Goal: Find specific page/section: Find specific page/section

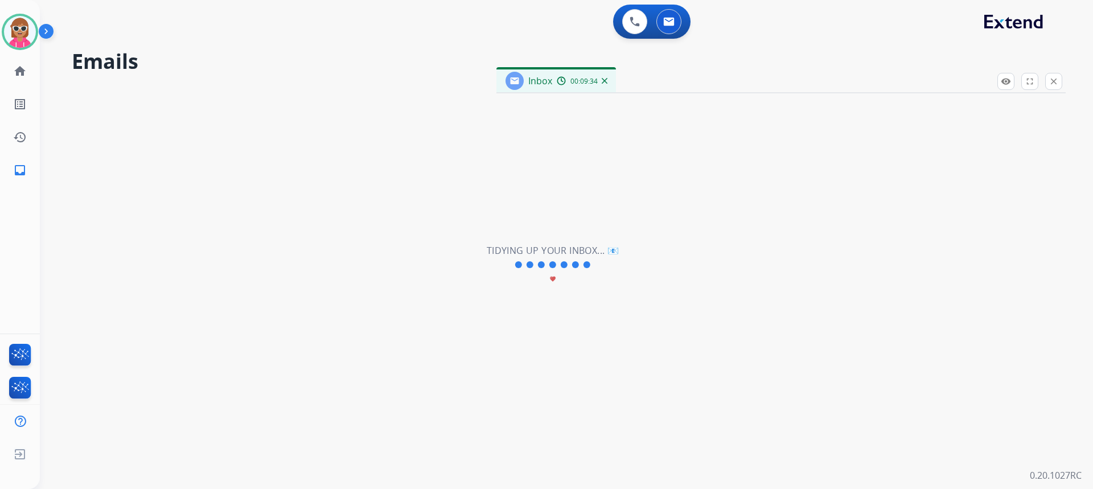
scroll to position [13, 0]
click at [1058, 80] on mat-icon "close" at bounding box center [1053, 81] width 10 height 10
click at [641, 18] on button at bounding box center [634, 21] width 25 height 25
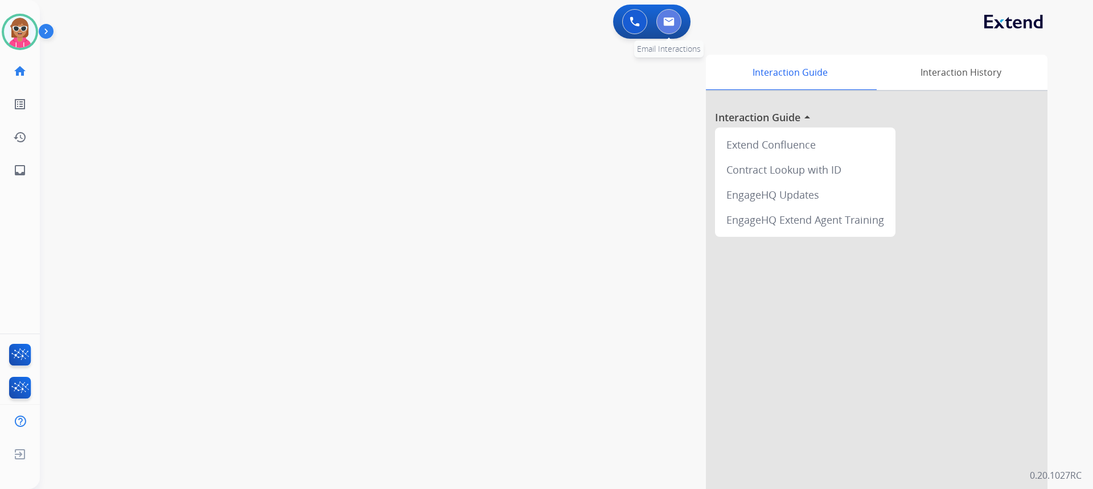
click at [661, 29] on button at bounding box center [668, 21] width 25 height 25
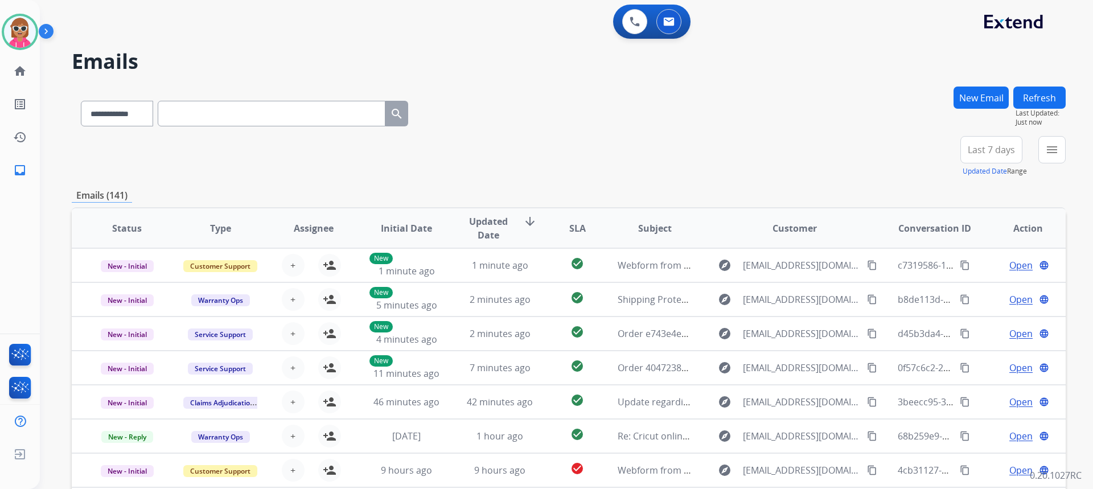
paste input "**********"
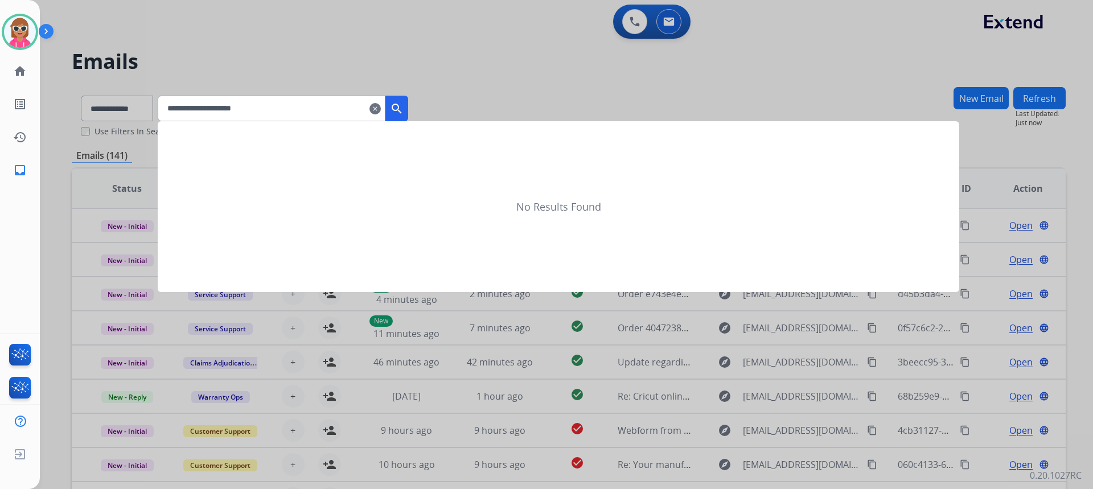
type input "**********"
click at [408, 114] on button "search" at bounding box center [396, 109] width 23 height 26
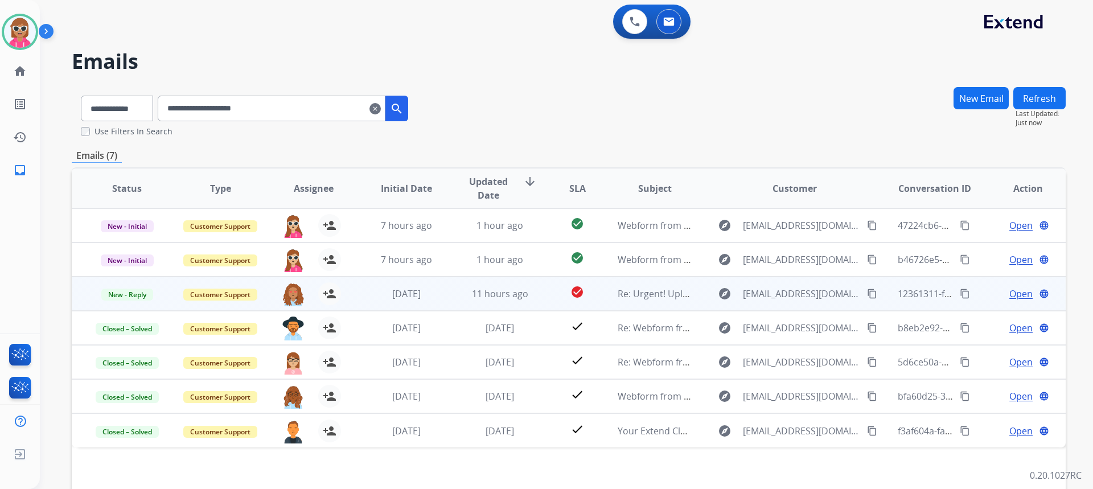
click at [1010, 294] on span "Open" at bounding box center [1020, 294] width 23 height 14
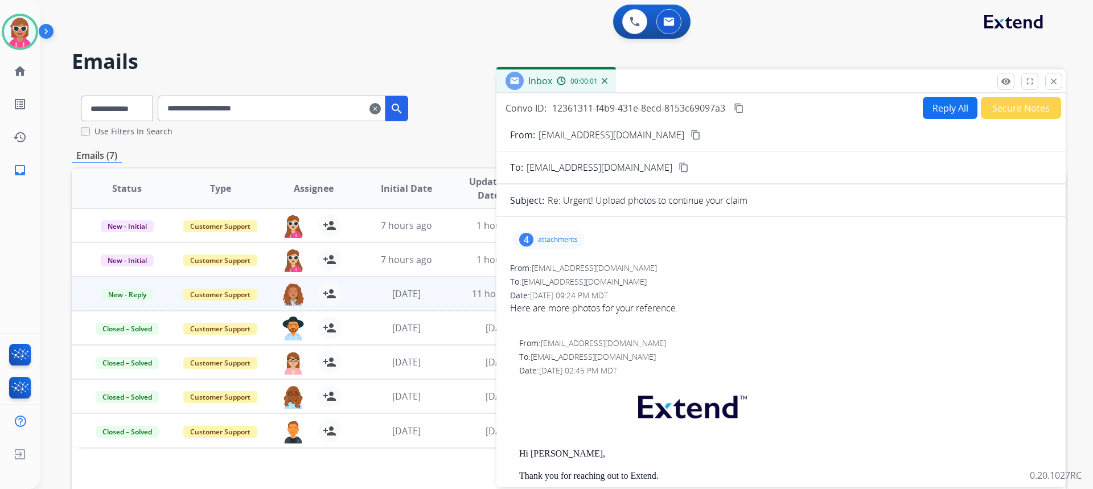
click at [559, 243] on p "attachments" at bounding box center [558, 239] width 40 height 9
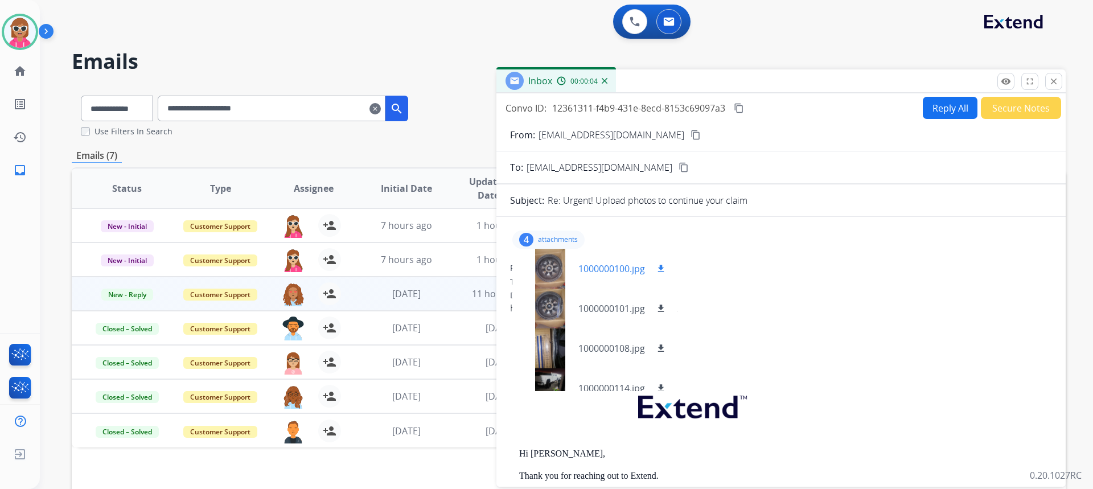
click at [550, 272] on div at bounding box center [549, 269] width 57 height 40
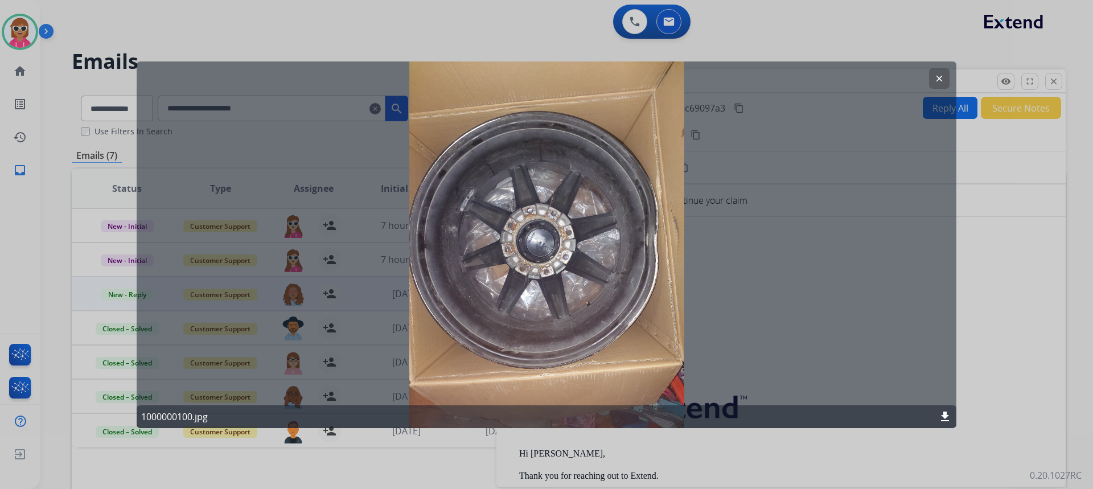
click at [947, 84] on button "clear" at bounding box center [939, 78] width 20 height 20
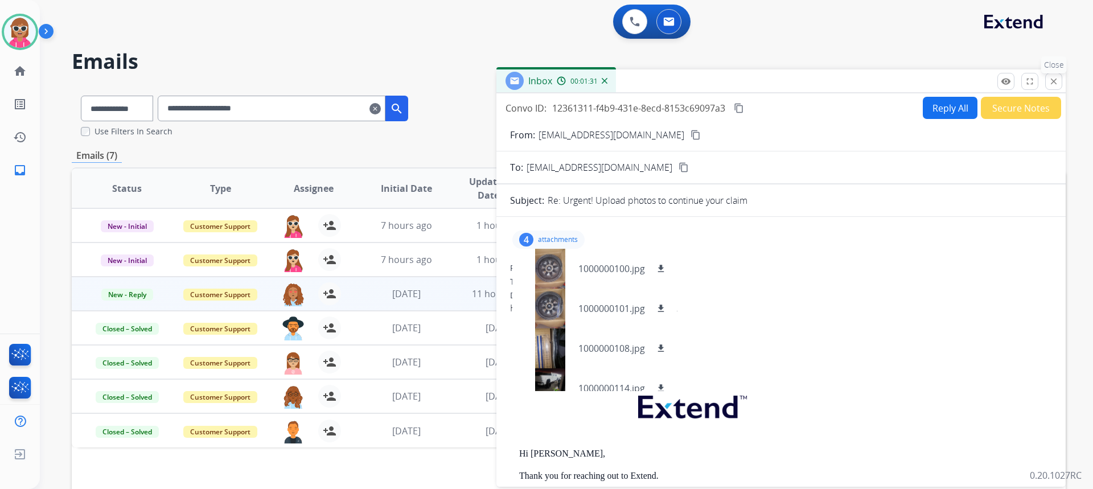
click at [1052, 78] on mat-icon "close" at bounding box center [1053, 81] width 10 height 10
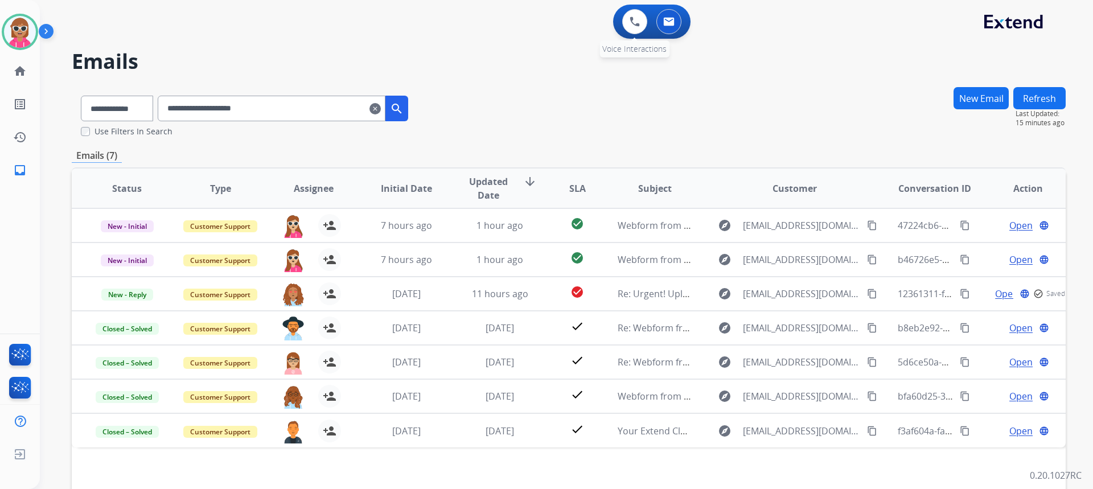
click at [618, 13] on div "0 Voice Interactions" at bounding box center [635, 21] width 34 height 25
click at [628, 19] on button at bounding box center [634, 21] width 25 height 25
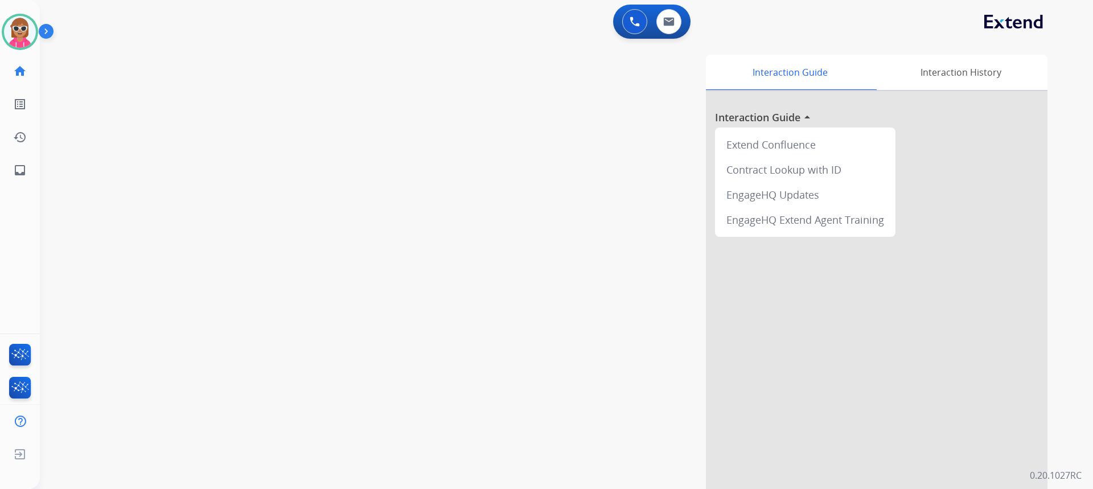
click at [628, 19] on button at bounding box center [634, 21] width 25 height 25
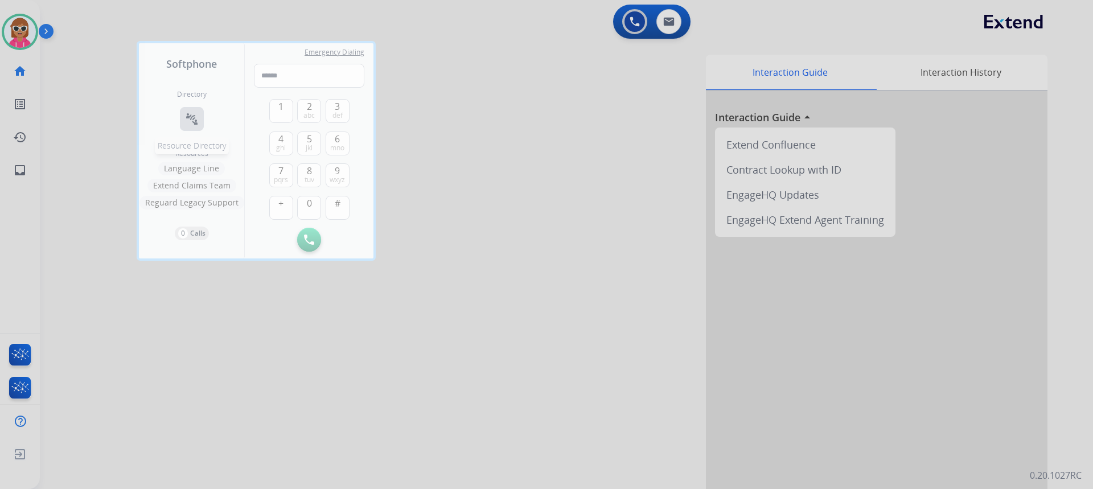
click at [195, 121] on mat-icon "connect_without_contact" at bounding box center [192, 119] width 14 height 14
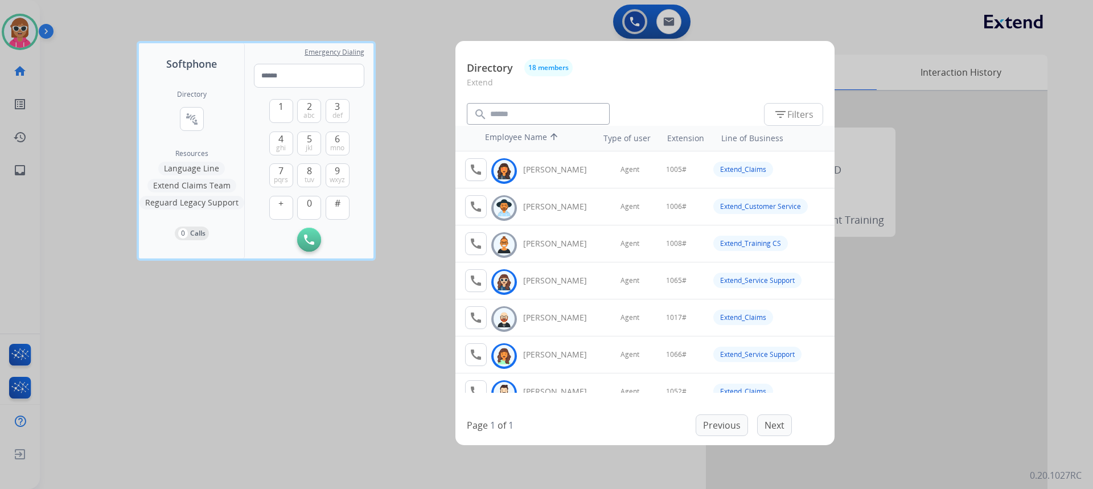
click at [217, 414] on div at bounding box center [546, 244] width 1093 height 489
